Goal: Task Accomplishment & Management: Use online tool/utility

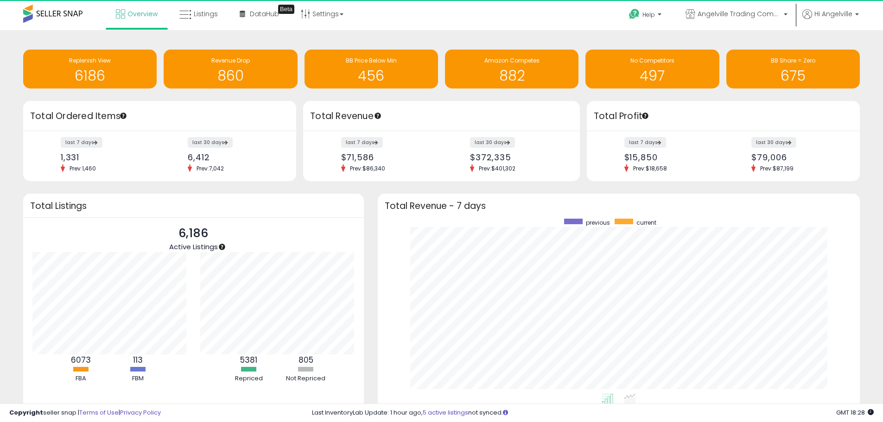
scroll to position [175, 464]
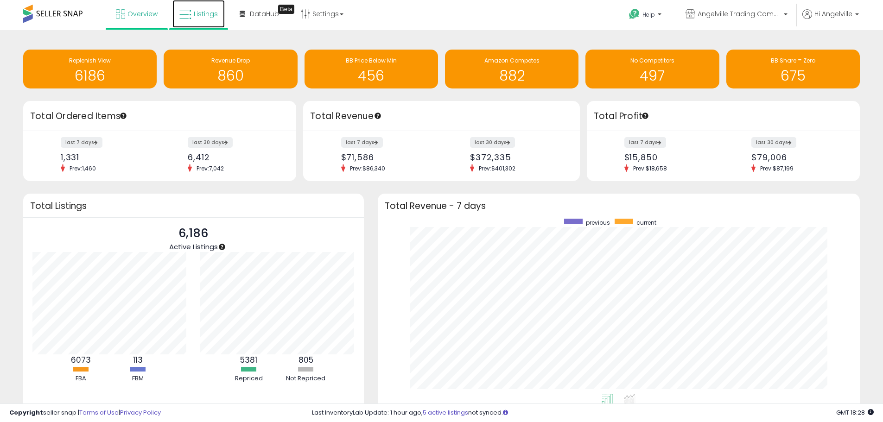
click at [202, 18] on span "Listings" at bounding box center [206, 13] width 24 height 9
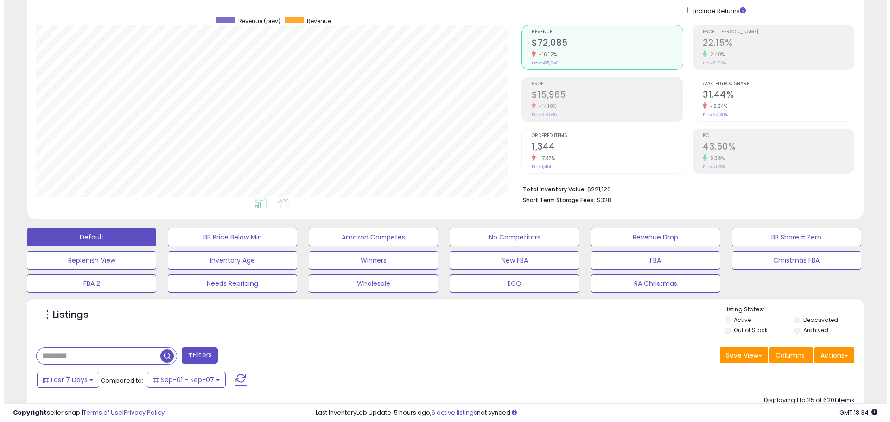
scroll to position [139, 0]
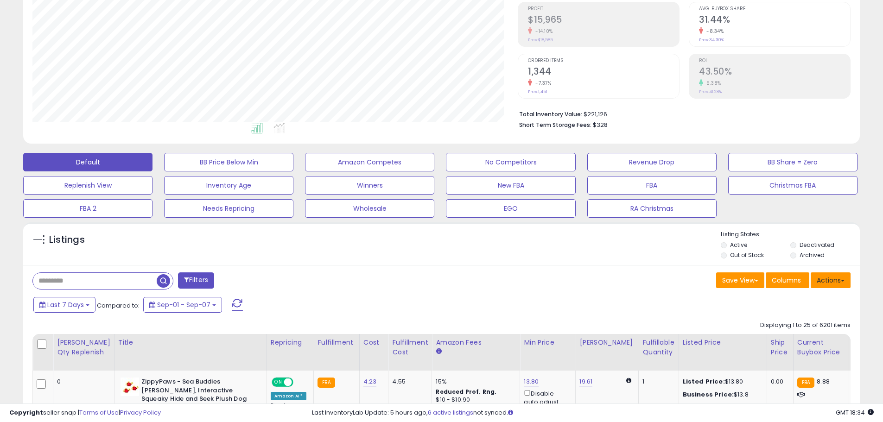
click at [833, 280] on button "Actions" at bounding box center [831, 281] width 40 height 16
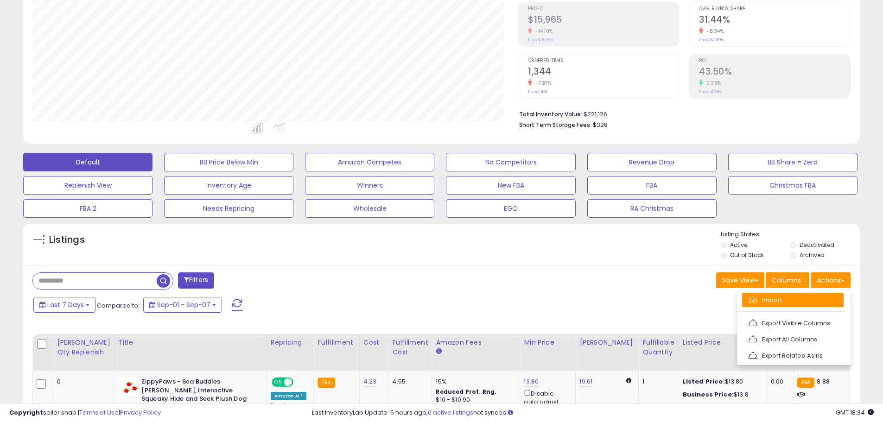
click at [770, 305] on link "Import" at bounding box center [793, 300] width 102 height 14
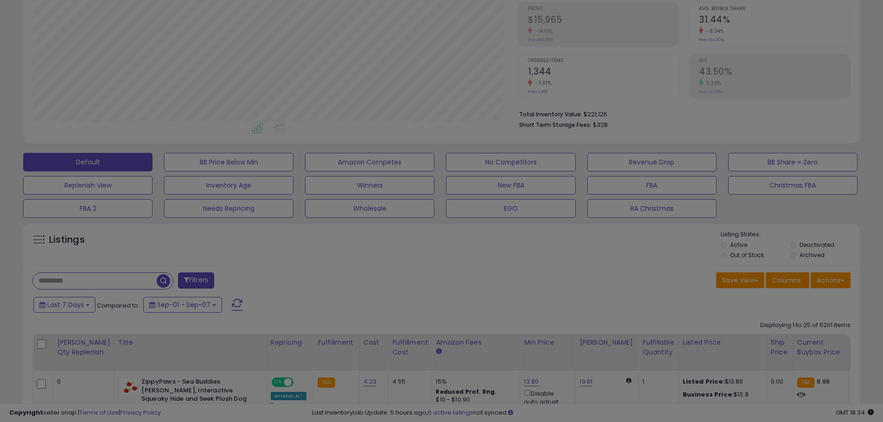
scroll to position [190, 490]
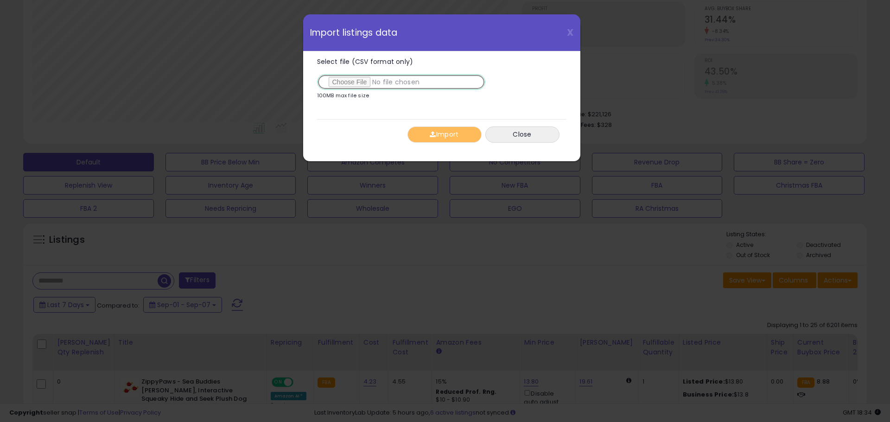
click at [359, 83] on input "Select file (CSV format only)" at bounding box center [401, 82] width 168 height 16
type input "**********"
click at [437, 131] on button "Import" at bounding box center [444, 135] width 74 height 16
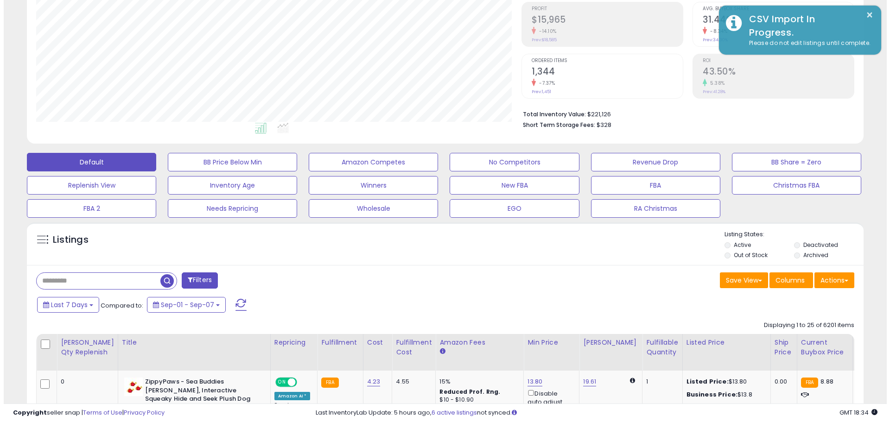
scroll to position [463367, 463072]
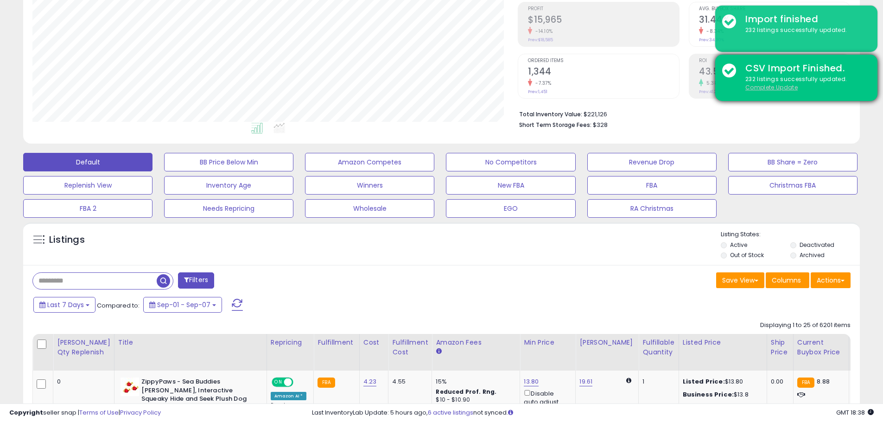
click at [762, 87] on u "Complete Update" at bounding box center [771, 87] width 52 height 8
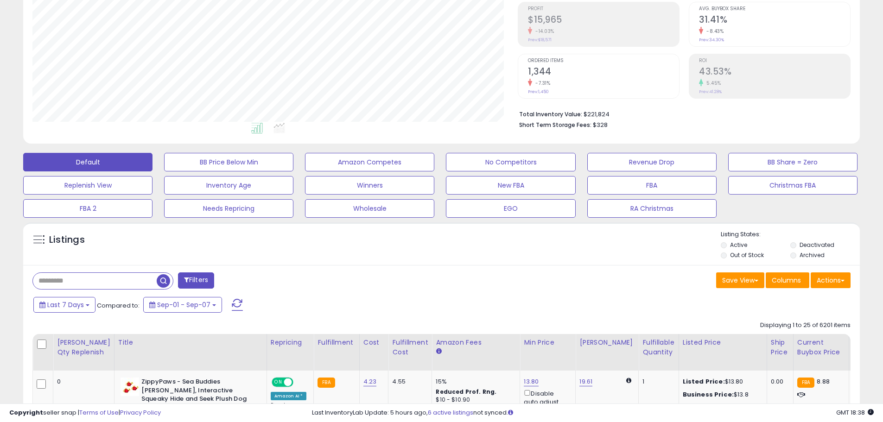
scroll to position [190, 485]
